Goal: Task Accomplishment & Management: Manage account settings

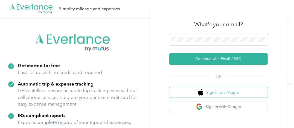
click at [221, 93] on button "Sign in with Apple" at bounding box center [218, 92] width 98 height 11
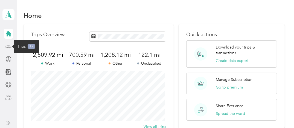
click at [6, 45] on icon at bounding box center [8, 46] width 6 height 6
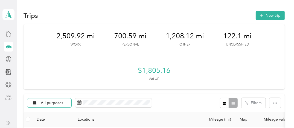
click at [46, 104] on span "All purposes" at bounding box center [52, 103] width 23 height 4
click at [51, 35] on span "Unclassified" at bounding box center [54, 34] width 26 height 6
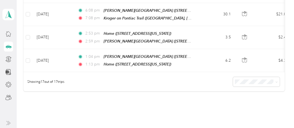
scroll to position [437, 0]
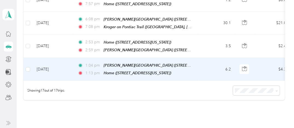
click at [43, 59] on td "[DATE]" at bounding box center [52, 69] width 41 height 23
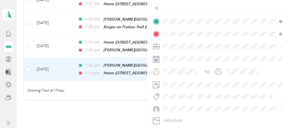
scroll to position [114, 0]
click at [171, 82] on span "Other" at bounding box center [170, 81] width 10 height 5
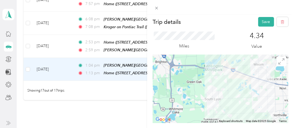
scroll to position [0, 0]
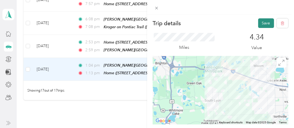
click at [259, 22] on button "Save" at bounding box center [266, 23] width 16 height 10
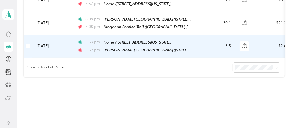
click at [46, 36] on td "[DATE]" at bounding box center [52, 46] width 41 height 23
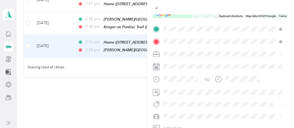
scroll to position [107, 0]
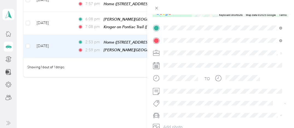
click at [173, 91] on div "Other" at bounding box center [222, 91] width 115 height 6
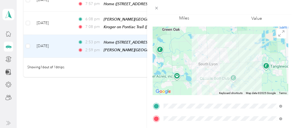
scroll to position [0, 0]
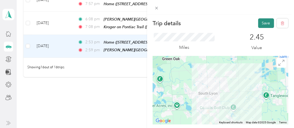
click at [261, 22] on button "Save" at bounding box center [266, 23] width 16 height 10
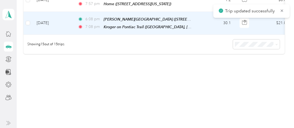
scroll to position [434, 0]
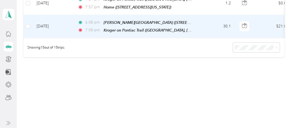
click at [43, 16] on td "[DATE]" at bounding box center [52, 26] width 41 height 23
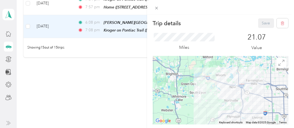
click at [98, 57] on div "Trip details Save This trip cannot be edited because it is either under review,…" at bounding box center [147, 64] width 294 height 128
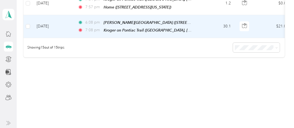
click at [50, 17] on td "[DATE]" at bounding box center [52, 26] width 41 height 23
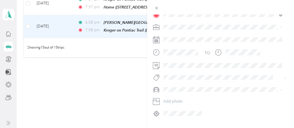
scroll to position [133, 0]
click at [180, 57] on li "Instacart" at bounding box center [222, 54] width 122 height 10
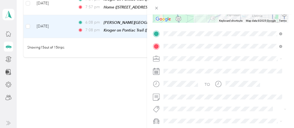
scroll to position [146, 0]
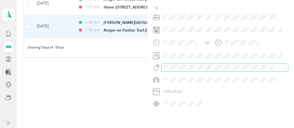
click at [233, 66] on span at bounding box center [224, 68] width 127 height 8
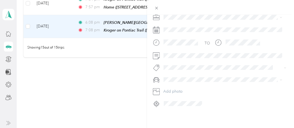
scroll to position [0, 0]
click at [276, 70] on div "TO Add photo" at bounding box center [220, 48] width 135 height 120
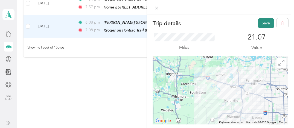
click at [262, 24] on button "Save" at bounding box center [266, 23] width 16 height 10
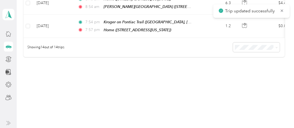
scroll to position [384, 0]
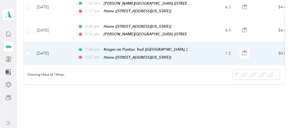
click at [49, 45] on td "[DATE]" at bounding box center [52, 53] width 41 height 23
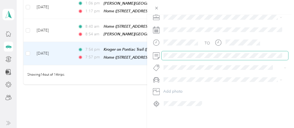
scroll to position [117, 0]
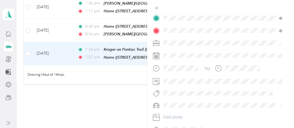
click at [174, 62] on div "Personal" at bounding box center [222, 62] width 115 height 6
click at [172, 70] on span "Instacart" at bounding box center [172, 70] width 14 height 5
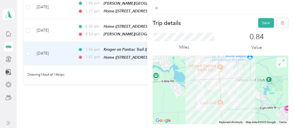
scroll to position [0, 0]
click at [260, 24] on button "Save" at bounding box center [266, 23] width 16 height 10
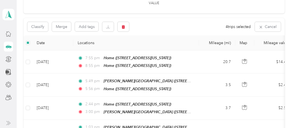
scroll to position [75, 0]
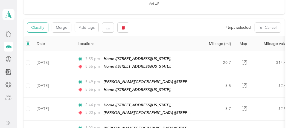
click at [31, 26] on button "Classify" at bounding box center [37, 28] width 21 height 10
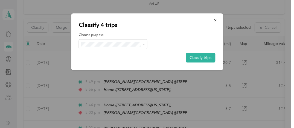
click at [99, 83] on span "Other" at bounding box center [117, 84] width 51 height 6
click at [195, 56] on button "Classify trips" at bounding box center [199, 58] width 29 height 10
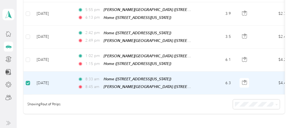
scroll to position [238, 0]
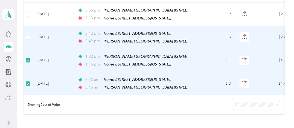
click at [31, 32] on td at bounding box center [27, 37] width 9 height 23
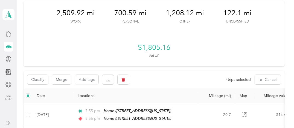
scroll to position [0, 0]
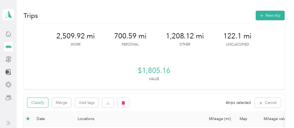
click at [39, 102] on button "Classify" at bounding box center [37, 102] width 21 height 10
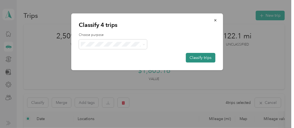
click at [207, 56] on button "Classify trips" at bounding box center [199, 58] width 29 height 10
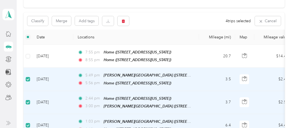
scroll to position [54, 0]
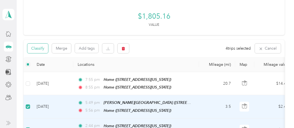
click at [36, 49] on button "Classify" at bounding box center [37, 48] width 21 height 10
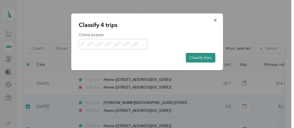
click at [194, 55] on button "Classify trips" at bounding box center [199, 58] width 29 height 10
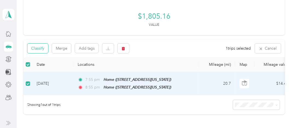
click at [37, 48] on button "Classify" at bounding box center [37, 48] width 21 height 10
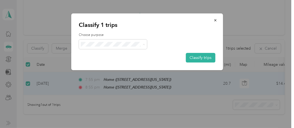
click at [96, 73] on span "Instacart" at bounding box center [117, 74] width 51 height 6
click at [185, 103] on div at bounding box center [147, 64] width 294 height 128
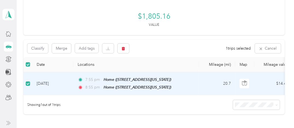
click at [42, 83] on td "[DATE]" at bounding box center [52, 83] width 41 height 23
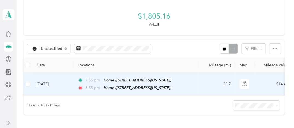
click at [48, 82] on td "[DATE]" at bounding box center [52, 83] width 41 height 23
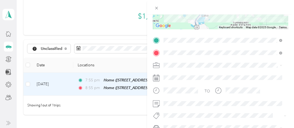
scroll to position [95, 0]
click at [175, 5] on span "Instacart" at bounding box center [172, 6] width 14 height 5
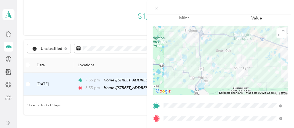
scroll to position [0, 0]
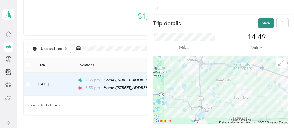
click at [262, 20] on button "Save" at bounding box center [266, 23] width 16 height 10
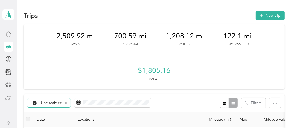
click at [55, 101] on span "Unclassified" at bounding box center [52, 103] width 22 height 4
click at [50, 64] on span "Instacart" at bounding box center [55, 64] width 28 height 6
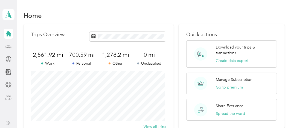
click at [7, 31] on icon at bounding box center [8, 34] width 6 height 6
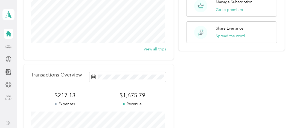
scroll to position [109, 0]
